Goal: Feedback & Contribution: Submit feedback/report problem

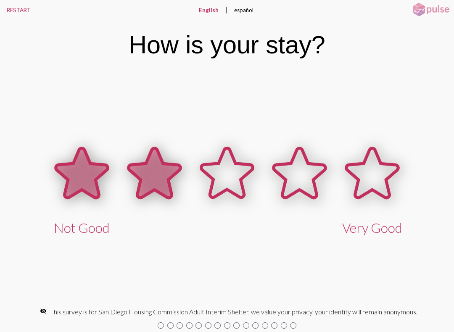
click at [153, 164] on icon at bounding box center [155, 173] width 52 height 50
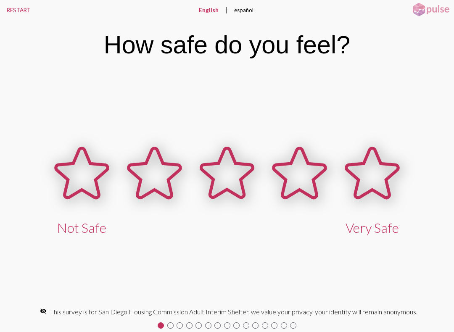
click at [170, 183] on icon at bounding box center [155, 173] width 52 height 50
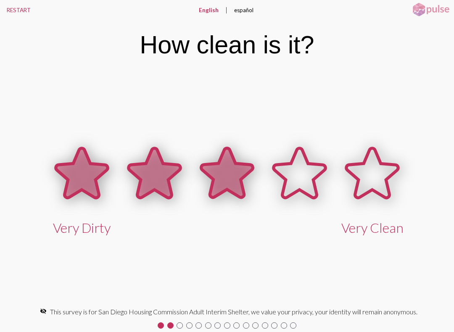
click at [234, 172] on icon at bounding box center [227, 173] width 52 height 50
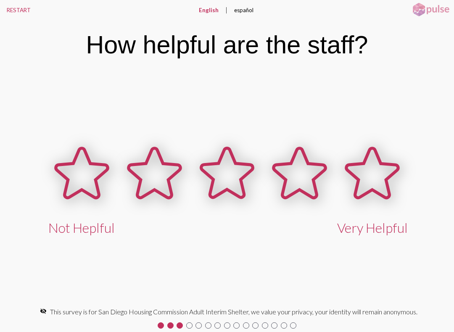
click at [240, 176] on icon at bounding box center [227, 173] width 52 height 50
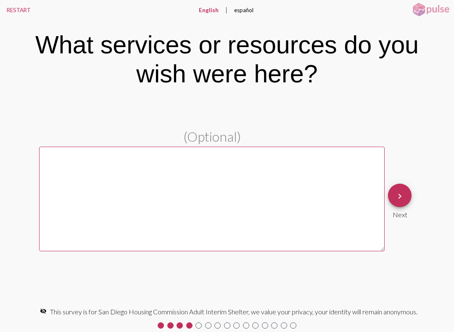
click at [86, 170] on textarea at bounding box center [211, 199] width 345 height 105
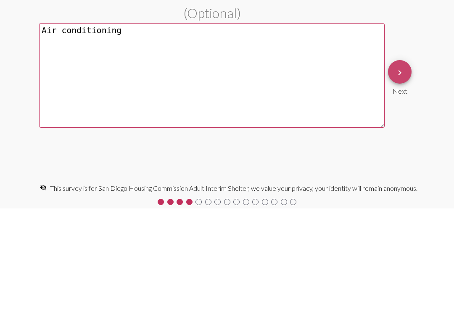
type textarea "Air conditioning"
click at [402, 191] on mat-icon "keyboard_arrow_right" at bounding box center [399, 196] width 10 height 10
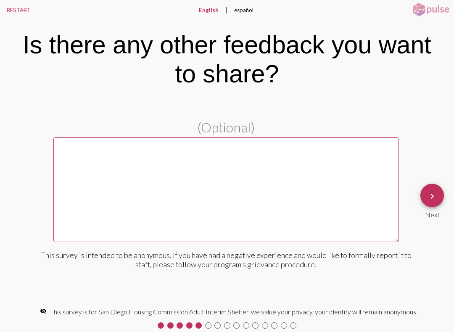
click at [89, 151] on textarea at bounding box center [225, 189] width 345 height 105
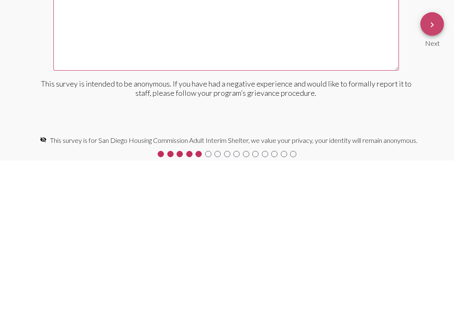
type textarea "I wish there was more [DEMOGRAPHIC_DATA] shelters"
click at [425, 184] on button "keyboard_arrow_right" at bounding box center [432, 196] width 24 height 24
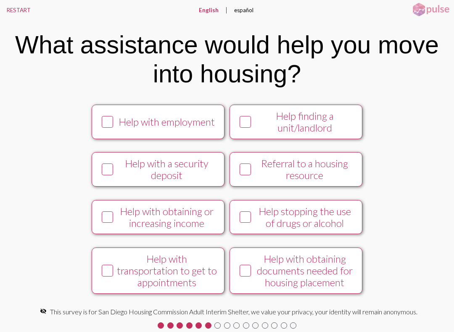
click at [43, 178] on div "Help with employment Help finding a unit/landlord Help with a security deposit …" at bounding box center [226, 201] width 369 height 206
click at [42, 192] on div "Help with employment Help finding a unit/landlord Help with a security deposit …" at bounding box center [226, 201] width 369 height 206
click at [40, 188] on div at bounding box center [21, 201] width 42 height 206
click at [41, 175] on div at bounding box center [21, 201] width 42 height 206
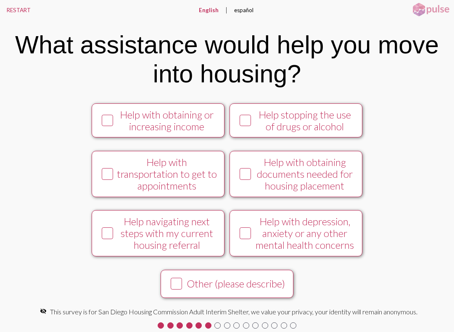
scroll to position [113, 0]
click at [176, 280] on icon at bounding box center [176, 283] width 10 height 10
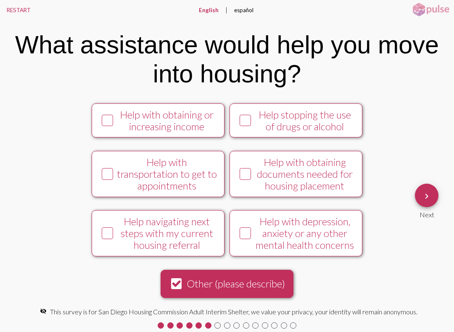
click at [423, 199] on mat-icon "keyboard_arrow_right" at bounding box center [426, 196] width 10 height 10
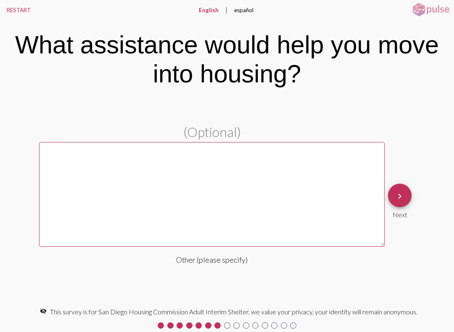
click at [68, 155] on textarea at bounding box center [211, 194] width 345 height 105
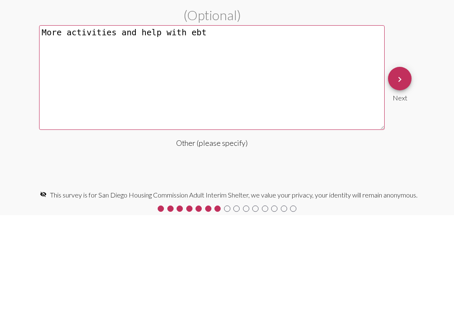
type textarea "More activities and help with ebt"
click at [410, 184] on button "keyboard_arrow_right" at bounding box center [400, 196] width 24 height 24
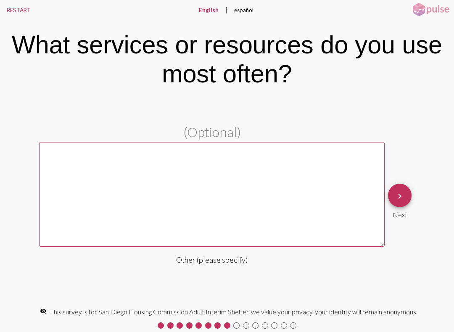
click at [74, 167] on textarea at bounding box center [211, 194] width 345 height 105
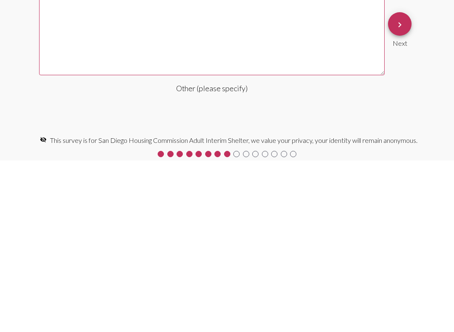
type textarea "[MEDICAL_DATA]"
click at [403, 191] on mat-icon "keyboard_arrow_right" at bounding box center [399, 196] width 10 height 10
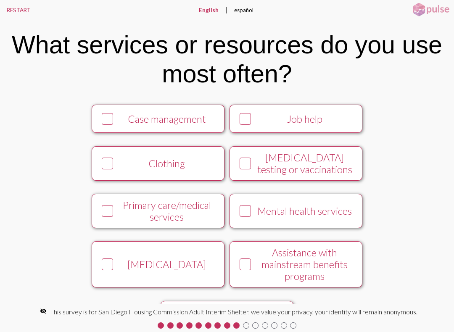
click at [336, 125] on div "Job help" at bounding box center [304, 119] width 101 height 12
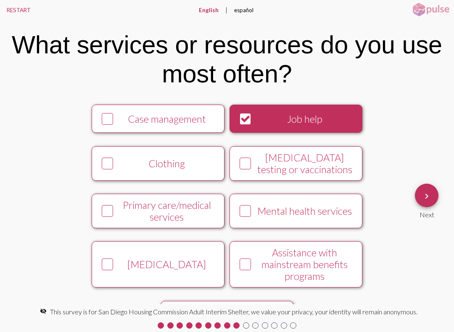
click at [133, 120] on div "Case management" at bounding box center [166, 119] width 101 height 12
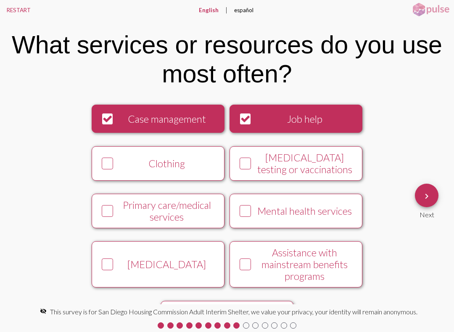
click at [135, 176] on button "Clothing" at bounding box center [158, 163] width 133 height 34
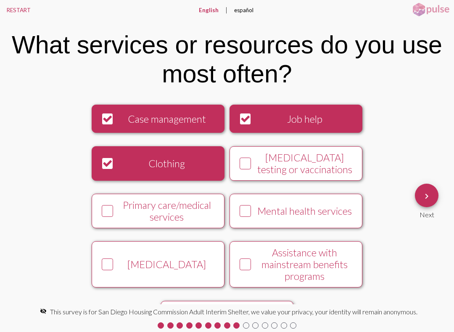
click at [332, 166] on div "[MEDICAL_DATA] testing or vaccinations" at bounding box center [304, 164] width 101 height 24
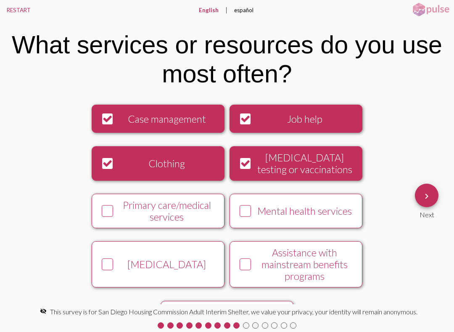
click at [120, 206] on div "Primary care/medical services" at bounding box center [166, 211] width 101 height 24
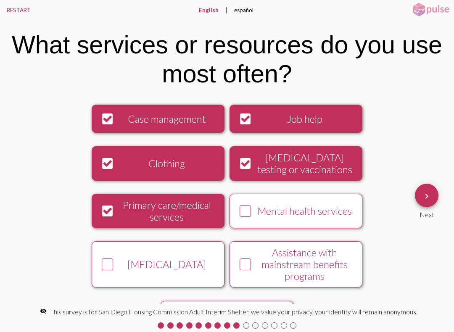
click at [326, 215] on div "Mental health services" at bounding box center [304, 211] width 101 height 12
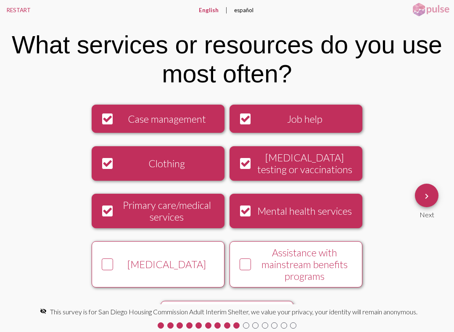
click at [127, 267] on div "[MEDICAL_DATA]" at bounding box center [166, 264] width 101 height 12
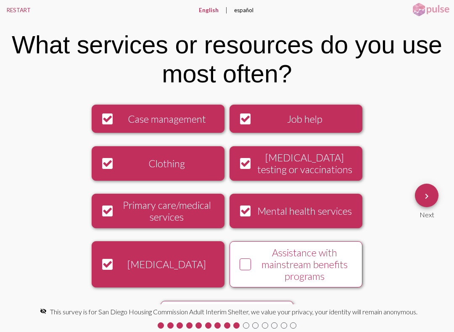
click at [325, 275] on div "Assistance with mainstream benefits programs" at bounding box center [304, 264] width 101 height 35
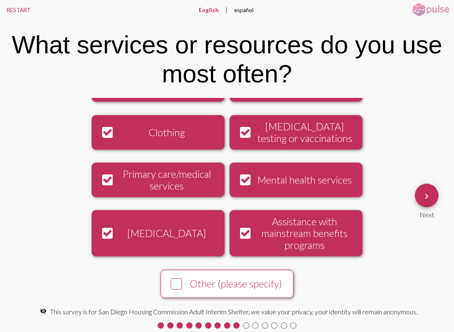
scroll to position [44, 0]
click at [430, 194] on mat-icon "keyboard_arrow_right" at bounding box center [426, 196] width 10 height 10
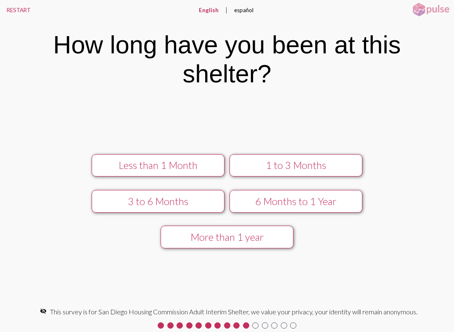
click at [273, 171] on button "1 to 3 Months" at bounding box center [295, 165] width 133 height 23
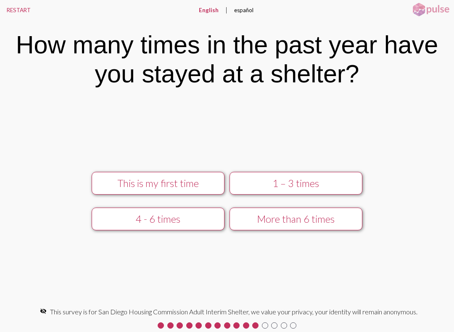
click at [282, 180] on div "1 – 3 times" at bounding box center [295, 183] width 118 height 12
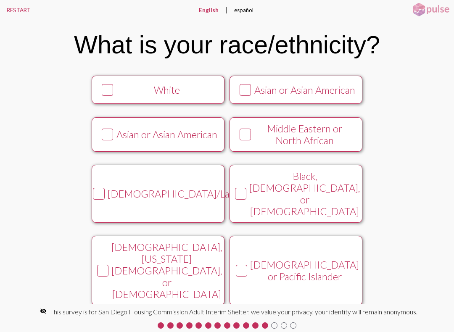
click at [114, 102] on button "White" at bounding box center [158, 90] width 133 height 28
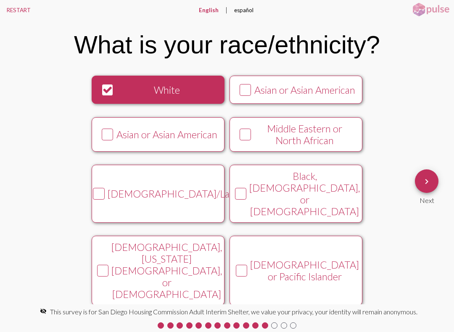
click at [433, 186] on button "keyboard_arrow_right" at bounding box center [427, 181] width 24 height 24
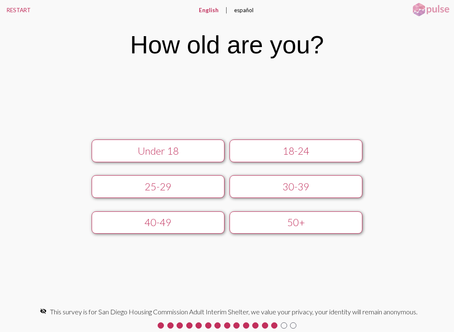
click at [133, 182] on div "25-29" at bounding box center [158, 187] width 118 height 12
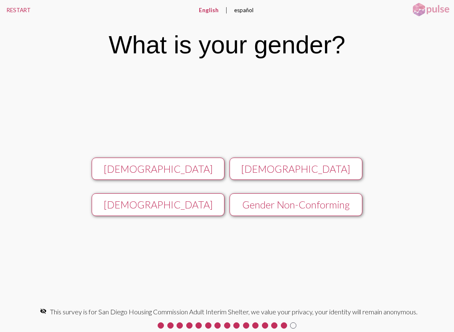
click at [149, 176] on button "[DEMOGRAPHIC_DATA]" at bounding box center [158, 168] width 133 height 23
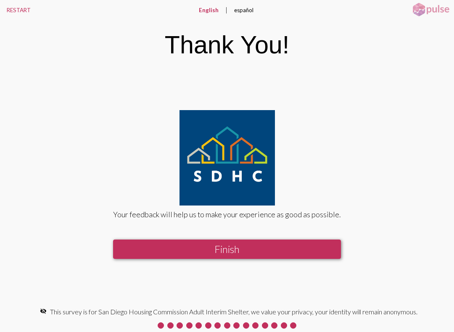
click at [326, 241] on button "Finish" at bounding box center [227, 248] width 228 height 19
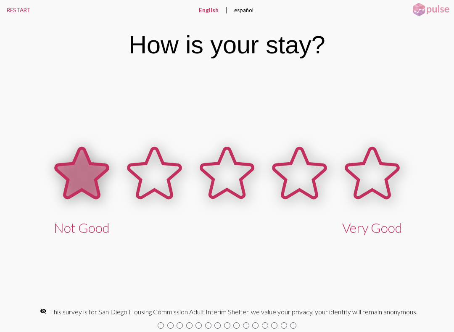
click at [82, 170] on icon at bounding box center [82, 173] width 52 height 50
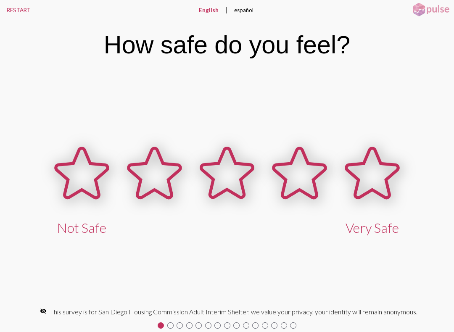
click at [81, 174] on icon at bounding box center [82, 173] width 52 height 50
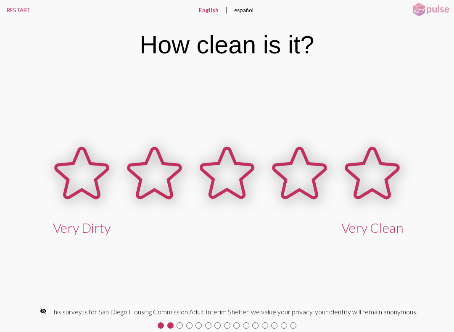
click at [231, 179] on icon at bounding box center [227, 173] width 52 height 50
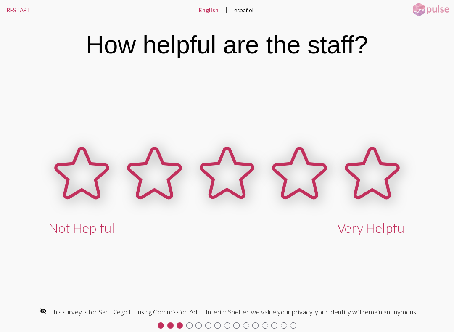
click at [89, 179] on icon at bounding box center [82, 173] width 52 height 50
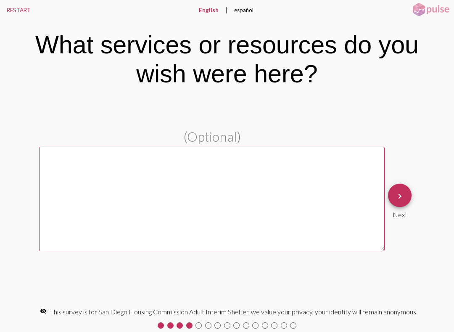
click at [102, 171] on textarea at bounding box center [211, 199] width 345 height 105
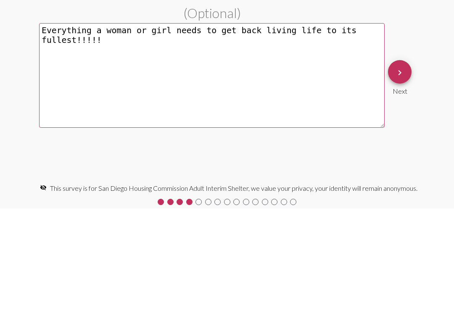
type textarea "Everything a woman or girl needs to get back living life to its fullest!!!!!"
click at [398, 191] on mat-icon "keyboard_arrow_right" at bounding box center [399, 196] width 10 height 10
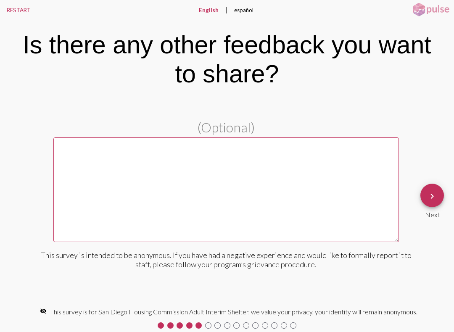
click at [100, 150] on textarea at bounding box center [225, 189] width 345 height 105
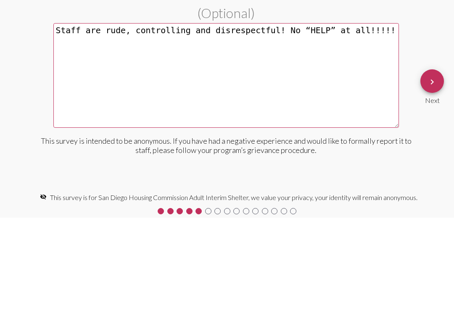
click at [281, 137] on textarea "Staff are rude, controlling and disrespectful! No “HELP” at all!!!!!" at bounding box center [225, 189] width 345 height 105
click at [273, 137] on textarea "Staff are rude, controlling and disrespectful! No “HELP” at all!!!!!" at bounding box center [225, 189] width 345 height 105
click at [282, 137] on textarea "Staff are rude, controlling and disrespectful! No “HELP” at all!!!!!" at bounding box center [225, 189] width 345 height 105
type textarea "Staff are rude, controlling and disrespectful! No “HELP” at all !!!!!"
click at [425, 184] on button "keyboard_arrow_right" at bounding box center [432, 196] width 24 height 24
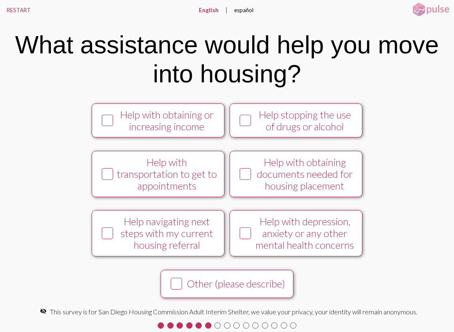
scroll to position [113, 0]
click at [177, 281] on icon at bounding box center [176, 283] width 10 height 10
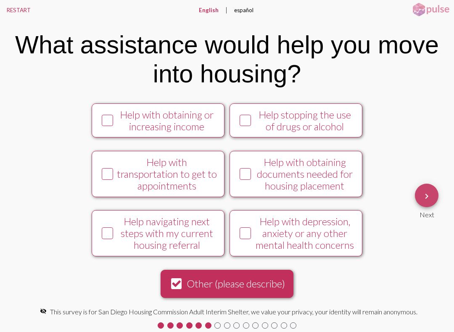
click at [428, 189] on span "keyboard_arrow_right" at bounding box center [426, 196] width 10 height 24
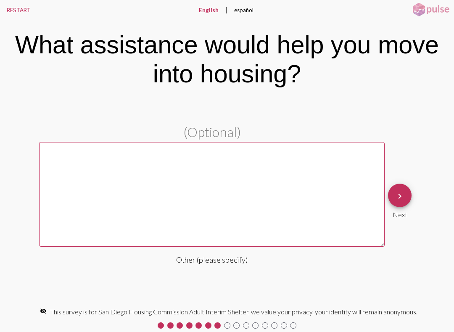
click at [103, 162] on textarea at bounding box center [211, 194] width 345 height 105
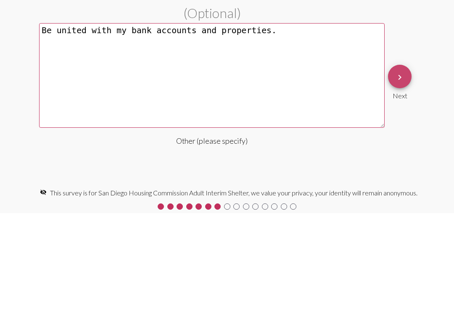
type textarea "Be united with my bank accounts and properties."
click at [400, 191] on mat-icon "keyboard_arrow_right" at bounding box center [399, 196] width 10 height 10
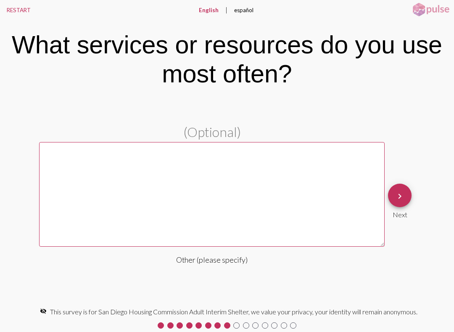
click at [403, 192] on mat-icon "keyboard_arrow_right" at bounding box center [399, 196] width 10 height 10
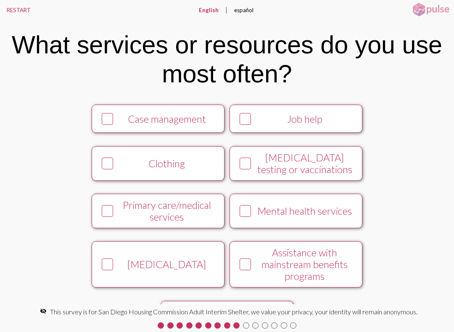
click at [106, 168] on icon at bounding box center [107, 163] width 10 height 10
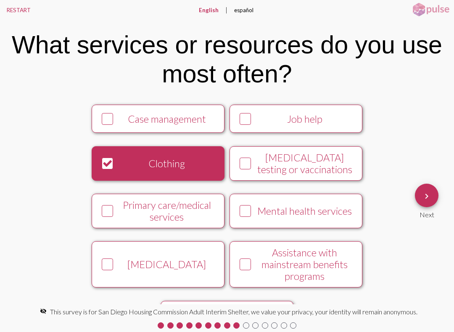
click at [428, 195] on mat-icon "keyboard_arrow_right" at bounding box center [426, 196] width 10 height 10
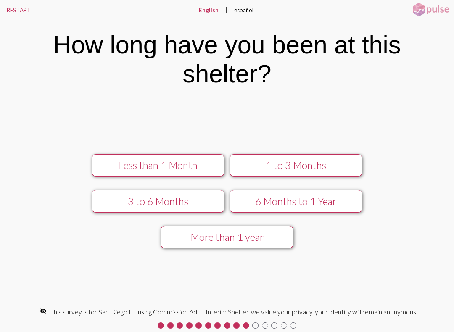
click at [183, 164] on div "Less than 1 Month" at bounding box center [158, 165] width 118 height 12
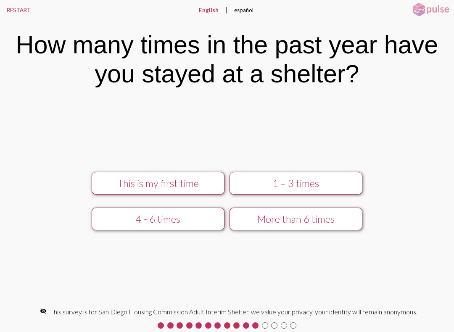
click at [303, 184] on div "1 – 3 times" at bounding box center [295, 183] width 118 height 12
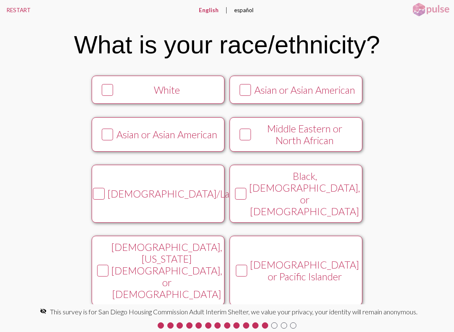
click at [102, 95] on icon at bounding box center [107, 90] width 10 height 10
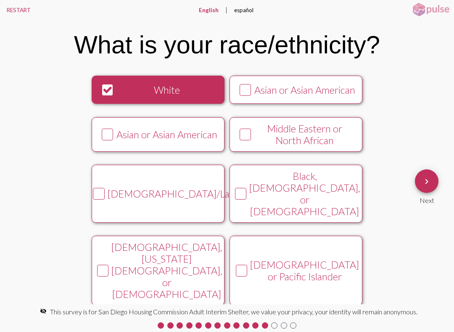
click at [428, 175] on span "keyboard_arrow_right" at bounding box center [426, 181] width 10 height 24
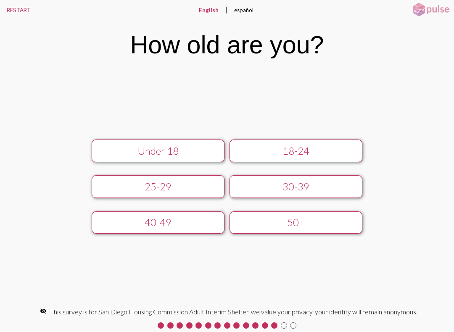
click at [317, 225] on div "50+" at bounding box center [295, 222] width 118 height 12
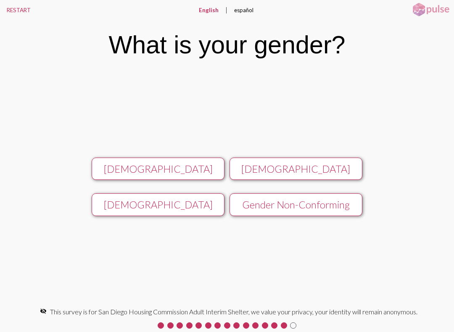
click at [191, 160] on button "[DEMOGRAPHIC_DATA]" at bounding box center [158, 168] width 133 height 23
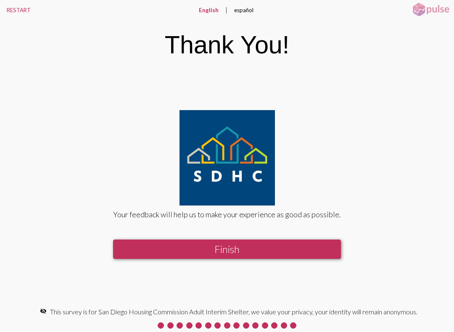
click at [254, 249] on button "Finish" at bounding box center [227, 248] width 228 height 19
